Goal: Task Accomplishment & Management: Manage account settings

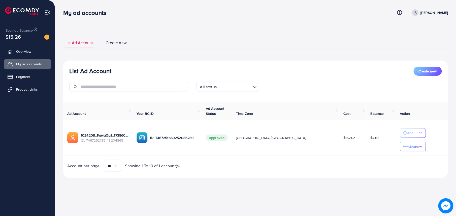
click at [21, 49] on link "Overview" at bounding box center [27, 51] width 47 height 10
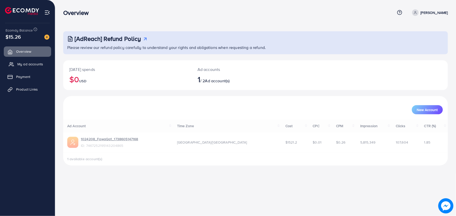
click at [27, 61] on link "My ad accounts" at bounding box center [27, 64] width 47 height 10
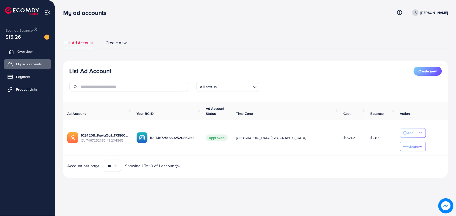
click at [32, 49] on span "Overview" at bounding box center [24, 51] width 15 height 5
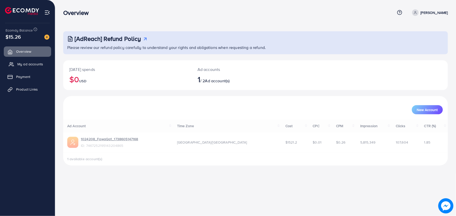
click at [39, 64] on span "My ad accounts" at bounding box center [30, 64] width 26 height 5
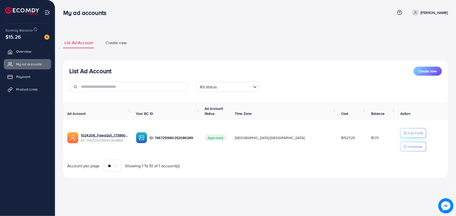
click at [408, 134] on p "Add Fund" at bounding box center [415, 133] width 15 height 6
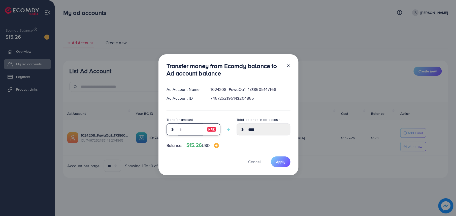
click at [182, 129] on input "number" at bounding box center [190, 129] width 25 height 12
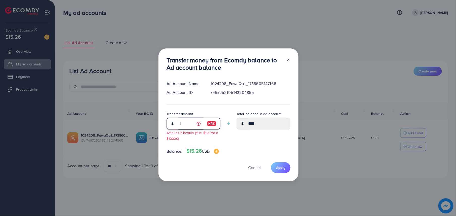
type input "**"
type input "*****"
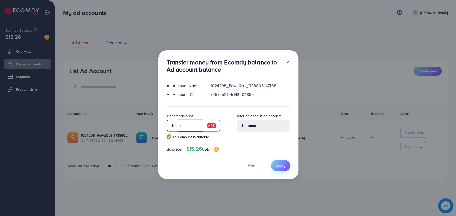
type input "**"
click at [281, 163] on span "Apply" at bounding box center [280, 165] width 9 height 5
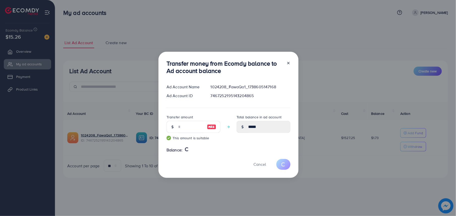
type input "****"
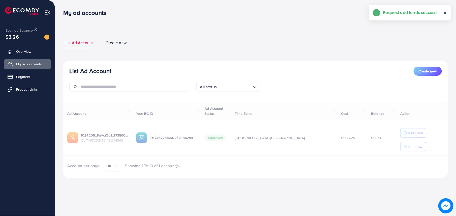
click at [401, 149] on div "Ad Account Your BC ID Ad Account Status Time Zone Cost Balance Action 1024208_F…" at bounding box center [255, 137] width 385 height 70
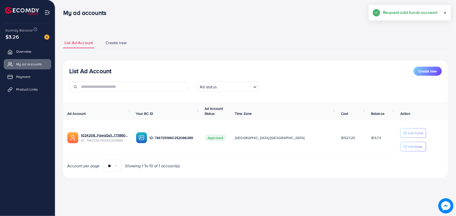
click at [408, 149] on p "Withdraw" at bounding box center [415, 146] width 15 height 6
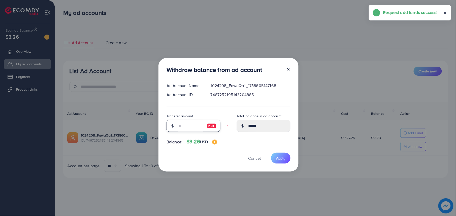
type input "*"
click at [195, 125] on input "*" at bounding box center [190, 126] width 25 height 12
type input "*****"
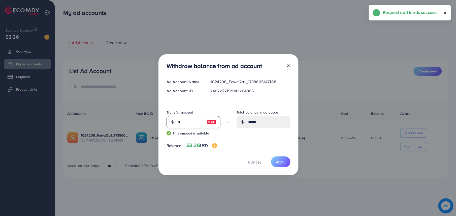
type input "**"
type input "****"
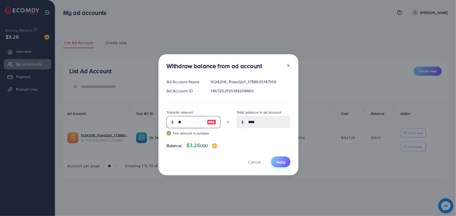
type input "**"
click at [284, 162] on span "Apply" at bounding box center [280, 161] width 9 height 5
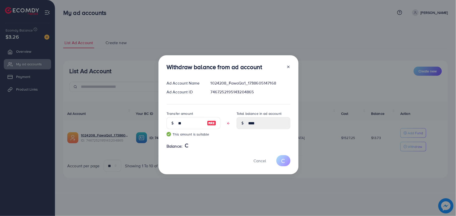
type input "*****"
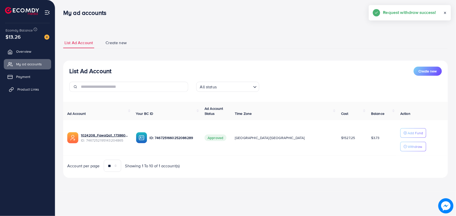
drag, startPoint x: 32, startPoint y: 87, endPoint x: 40, endPoint y: 89, distance: 7.7
click at [32, 87] on span "Product Links" at bounding box center [28, 89] width 22 height 5
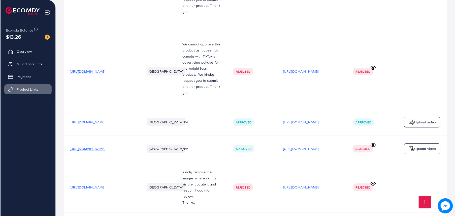
scroll to position [448, 0]
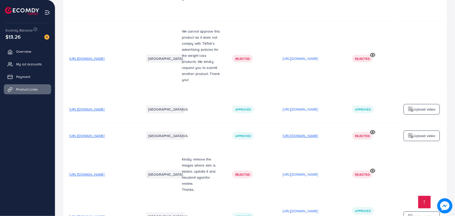
click at [315, 133] on p "[URL][DOMAIN_NAME]" at bounding box center [301, 136] width 36 height 6
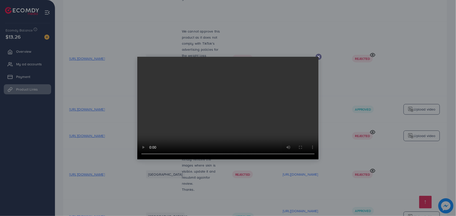
drag, startPoint x: 368, startPoint y: 116, endPoint x: 382, endPoint y: 111, distance: 14.0
click at [369, 116] on div at bounding box center [228, 108] width 456 height 216
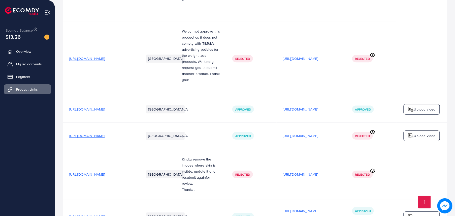
click at [376, 129] on icon at bounding box center [372, 131] width 5 height 5
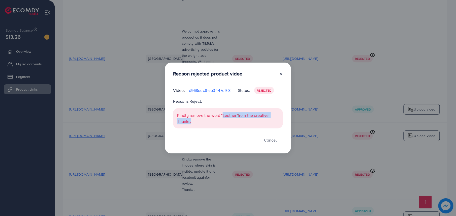
drag, startPoint x: 222, startPoint y: 118, endPoint x: 242, endPoint y: 119, distance: 19.2
click at [242, 119] on div "Kindly remove the word "Leather" f rom the creative. Thanks." at bounding box center [228, 118] width 110 height 20
drag, startPoint x: 242, startPoint y: 119, endPoint x: 276, endPoint y: 141, distance: 41.3
click at [275, 140] on button "Cancel" at bounding box center [270, 139] width 25 height 11
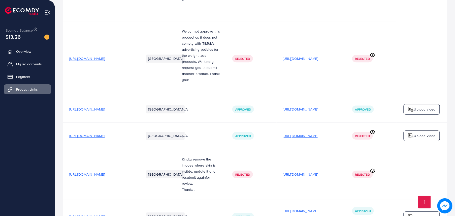
click at [318, 133] on p "[URL][DOMAIN_NAME]" at bounding box center [301, 136] width 36 height 6
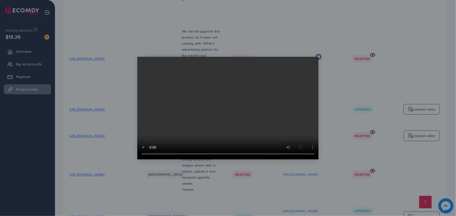
click at [228, 118] on video at bounding box center [228, 108] width 182 height 103
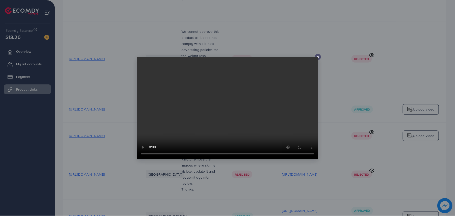
scroll to position [0, 0]
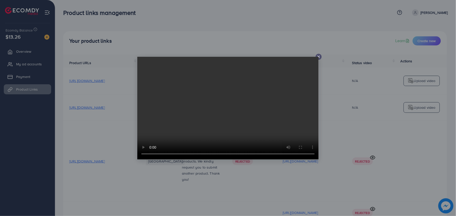
click at [319, 58] on icon at bounding box center [319, 57] width 4 height 4
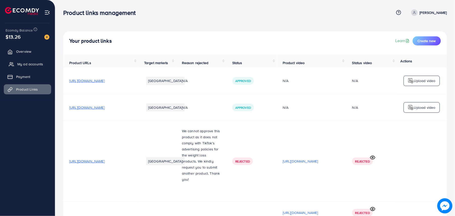
click at [24, 64] on span "My ad accounts" at bounding box center [30, 64] width 26 height 5
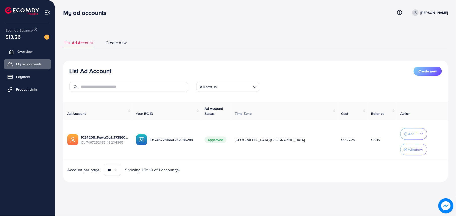
click at [29, 51] on span "Overview" at bounding box center [24, 51] width 15 height 5
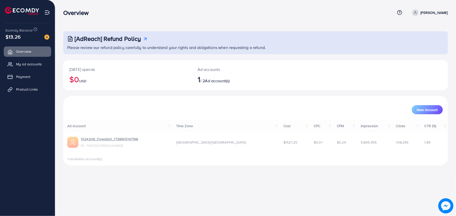
click at [33, 58] on ul "Overview My ad accounts Payment Product Links" at bounding box center [27, 71] width 55 height 55
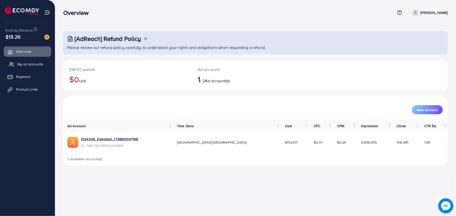
click at [36, 66] on span "My ad accounts" at bounding box center [30, 64] width 26 height 5
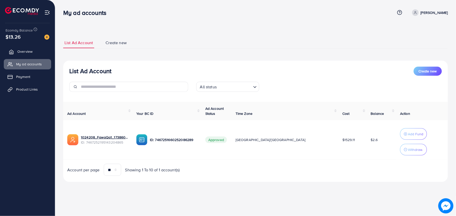
click at [15, 53] on link "Overview" at bounding box center [27, 51] width 47 height 10
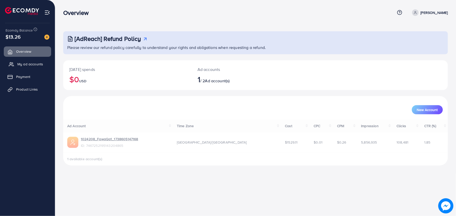
click at [28, 65] on span "My ad accounts" at bounding box center [30, 64] width 26 height 5
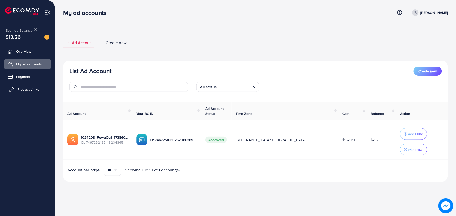
click at [34, 85] on link "Product Links" at bounding box center [27, 89] width 47 height 10
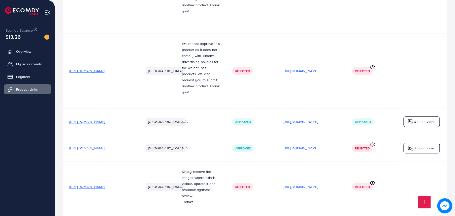
scroll to position [448, 0]
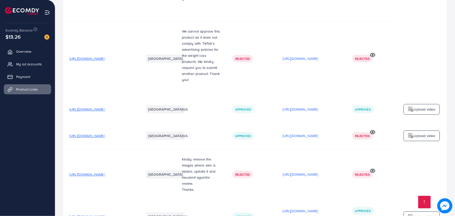
click at [411, 133] on img at bounding box center [411, 136] width 6 height 6
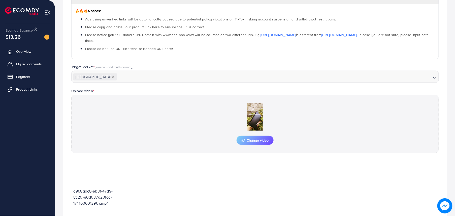
scroll to position [105, 0]
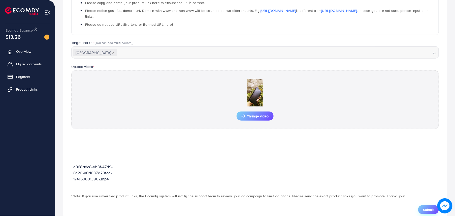
click at [427, 208] on button "Submit" at bounding box center [429, 209] width 21 height 9
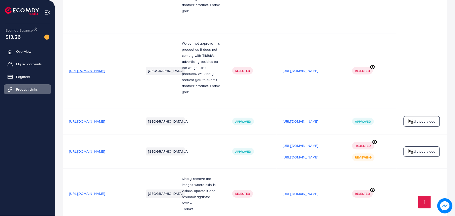
scroll to position [448, 0]
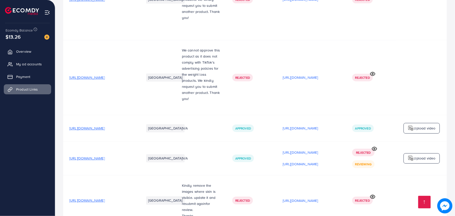
scroll to position [448, 0]
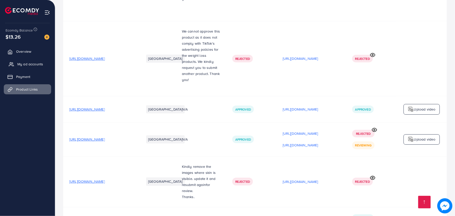
click at [38, 65] on span "My ad accounts" at bounding box center [30, 64] width 26 height 5
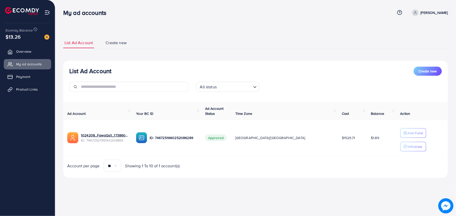
drag, startPoint x: 36, startPoint y: 89, endPoint x: 25, endPoint y: 0, distance: 89.8
click at [36, 89] on span "Product Links" at bounding box center [27, 89] width 22 height 5
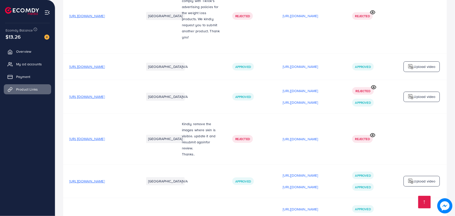
scroll to position [538, 0]
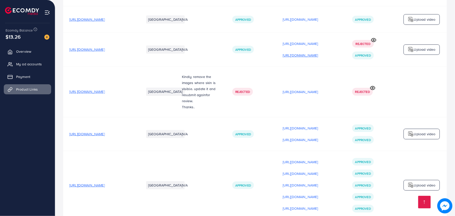
click at [318, 52] on p "[URL][DOMAIN_NAME]" at bounding box center [301, 55] width 36 height 6
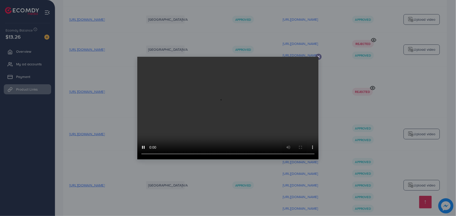
click at [319, 57] on icon at bounding box center [319, 57] width 4 height 4
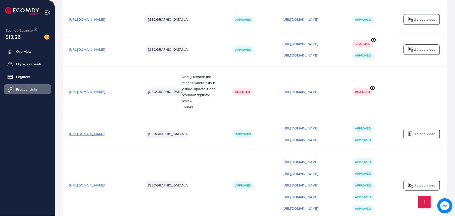
click at [105, 47] on span "[URL][DOMAIN_NAME]" at bounding box center [87, 49] width 36 height 5
